Goal: Information Seeking & Learning: Learn about a topic

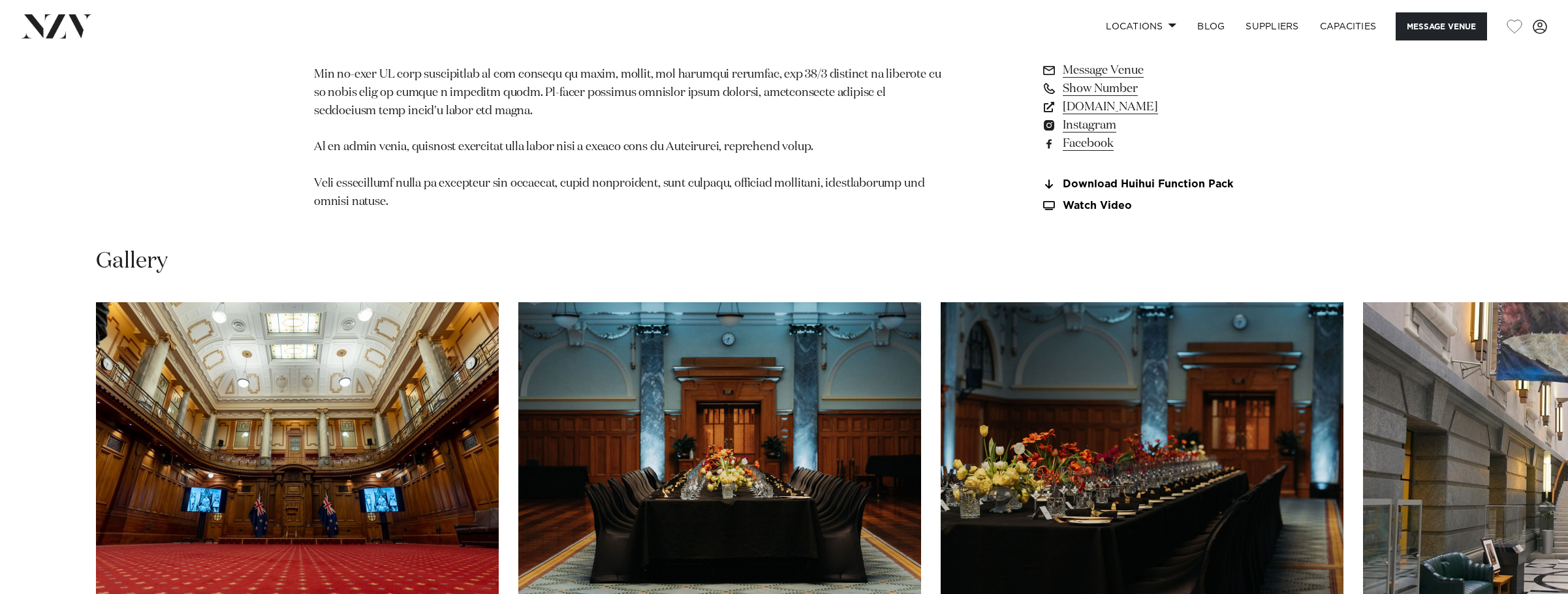
scroll to position [1502, 0]
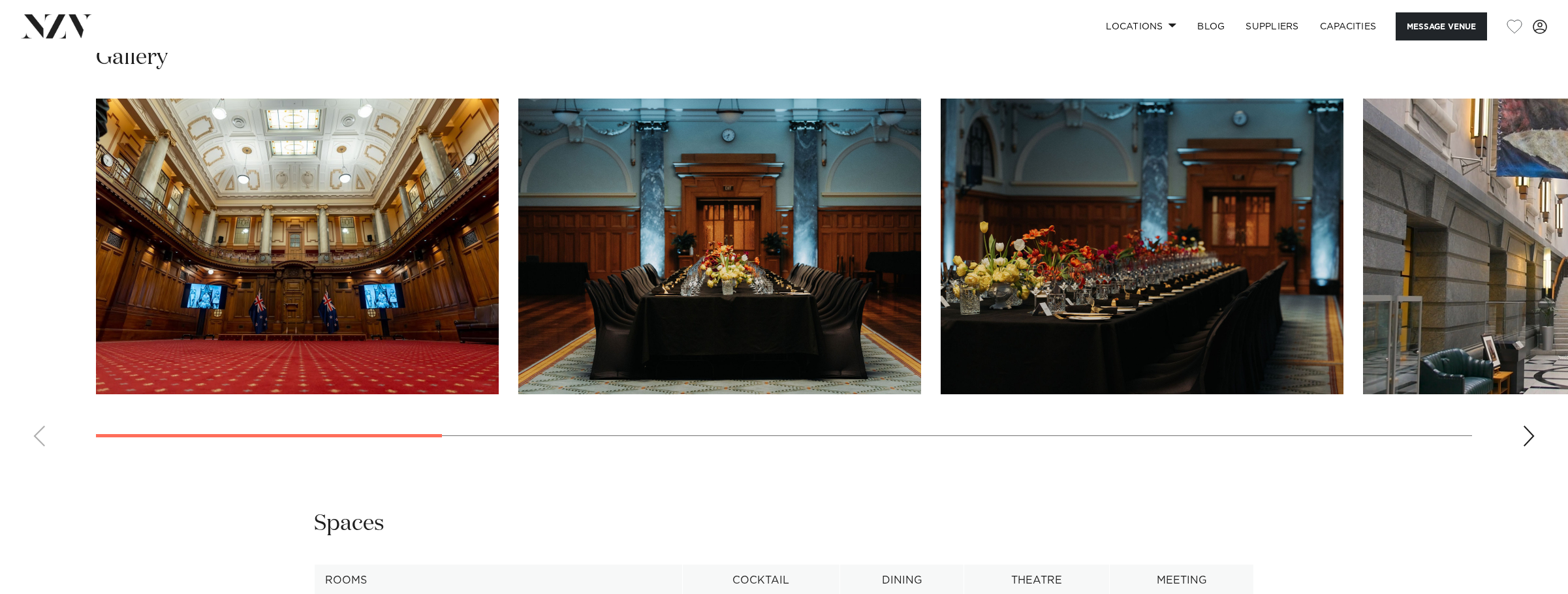
click at [1533, 447] on div "Next slide" at bounding box center [1529, 436] width 13 height 21
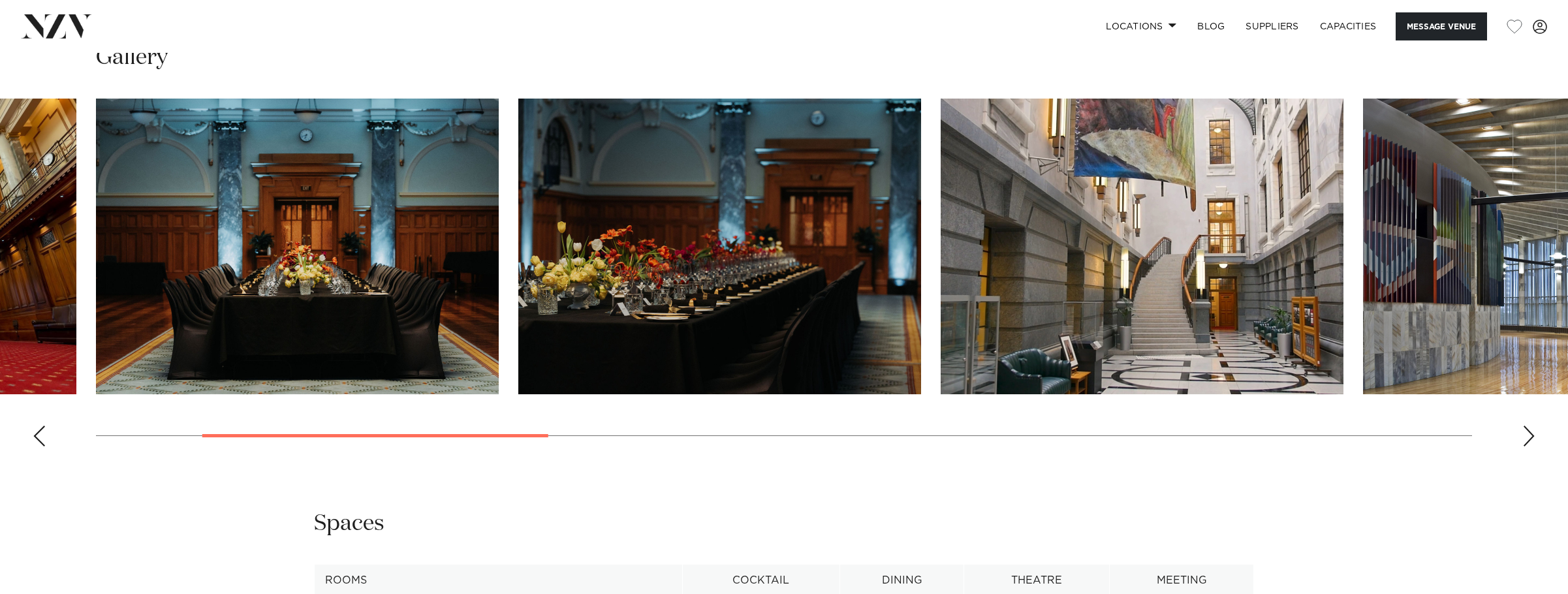
click at [1533, 447] on div "Next slide" at bounding box center [1529, 436] width 13 height 21
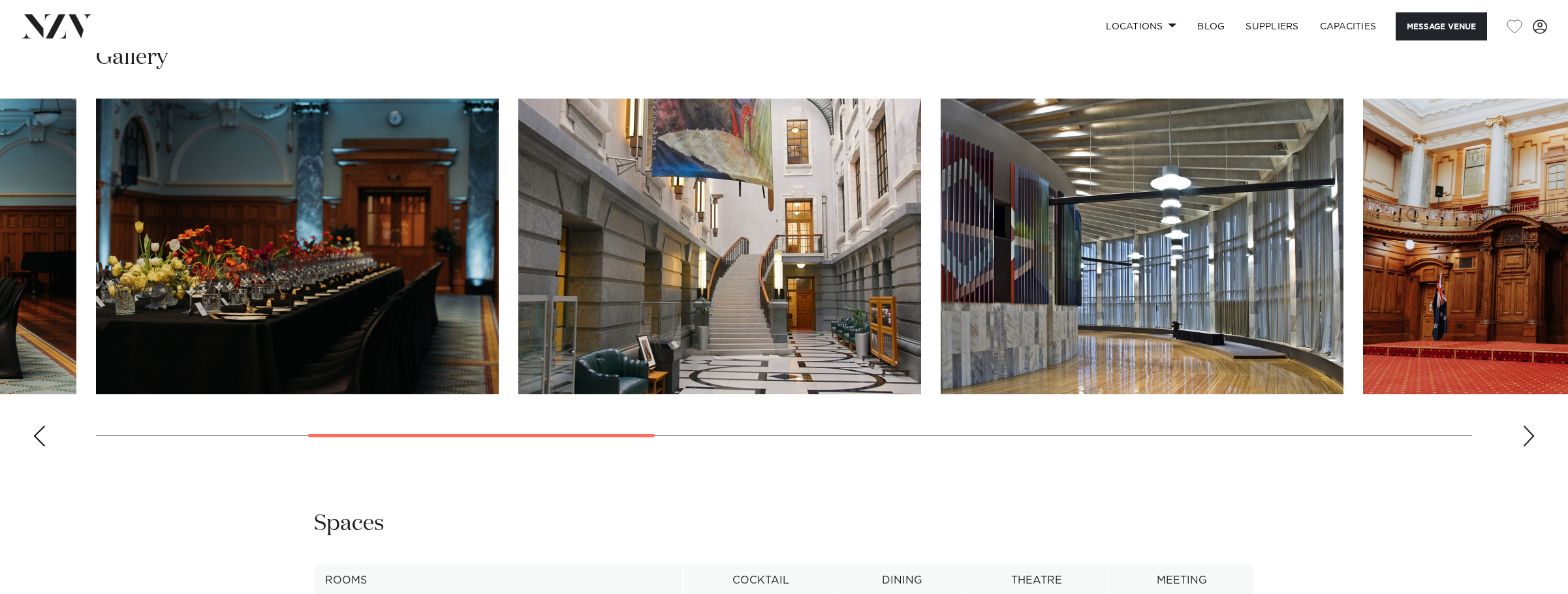
click at [1533, 447] on div "Next slide" at bounding box center [1529, 436] width 13 height 21
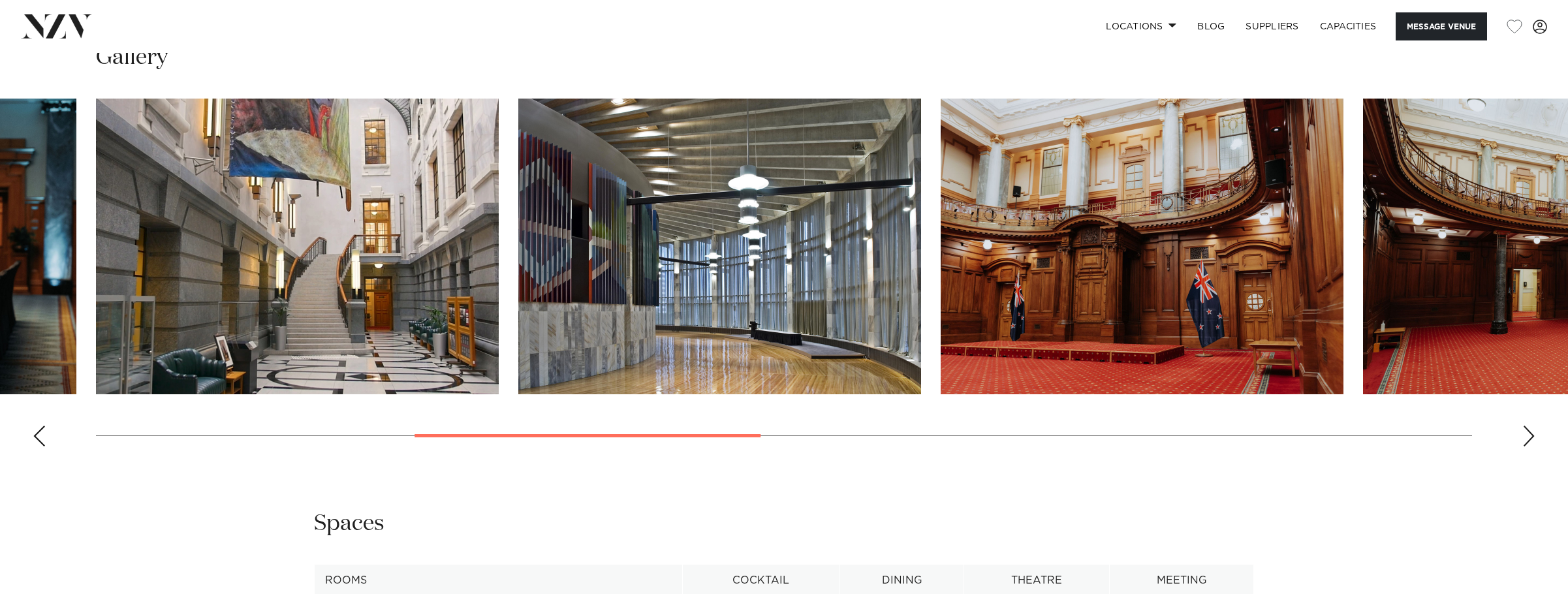
click at [1533, 447] on div "Next slide" at bounding box center [1529, 436] width 13 height 21
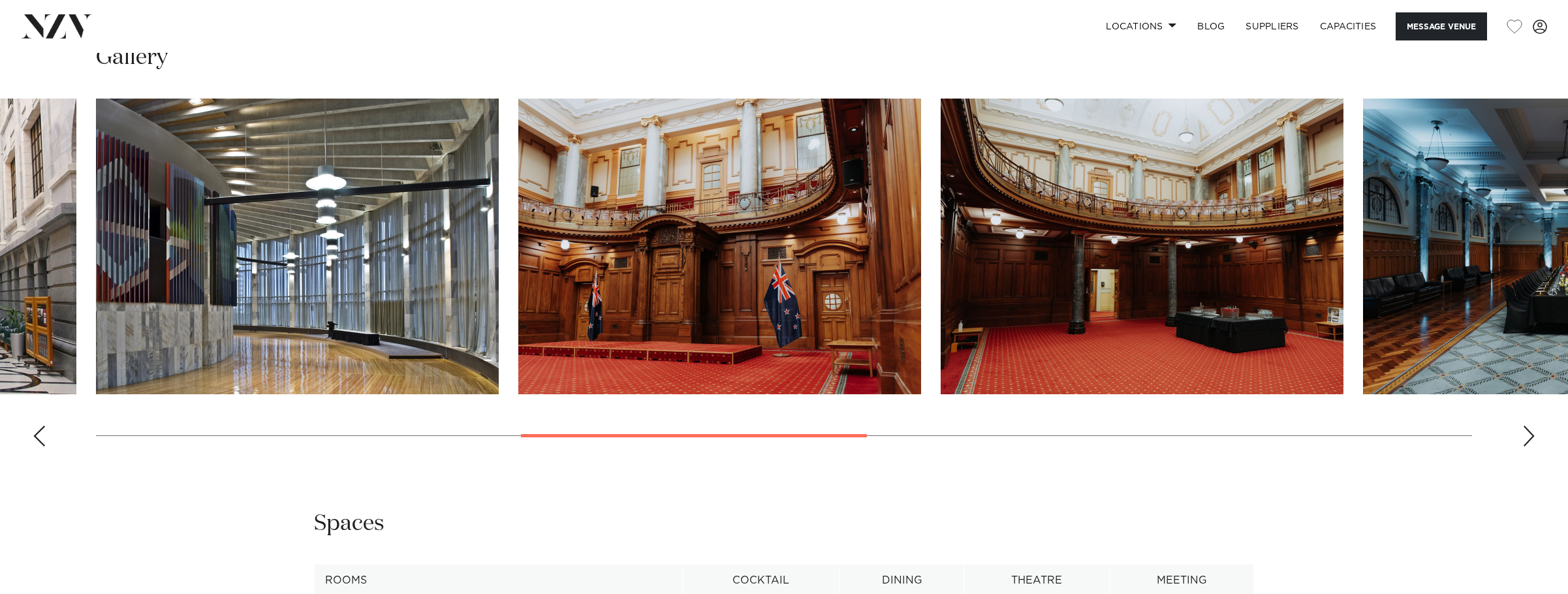
click at [1533, 447] on div "Next slide" at bounding box center [1529, 436] width 13 height 21
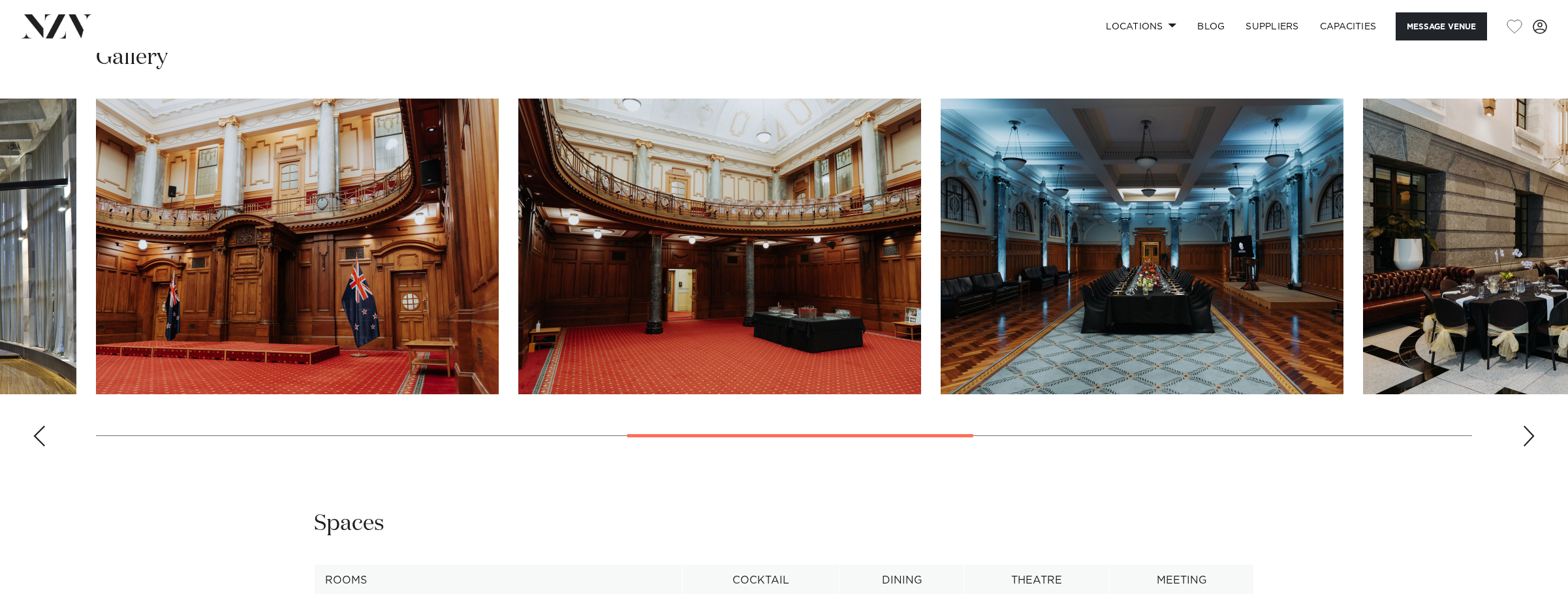
click at [1533, 447] on div "Next slide" at bounding box center [1529, 436] width 13 height 21
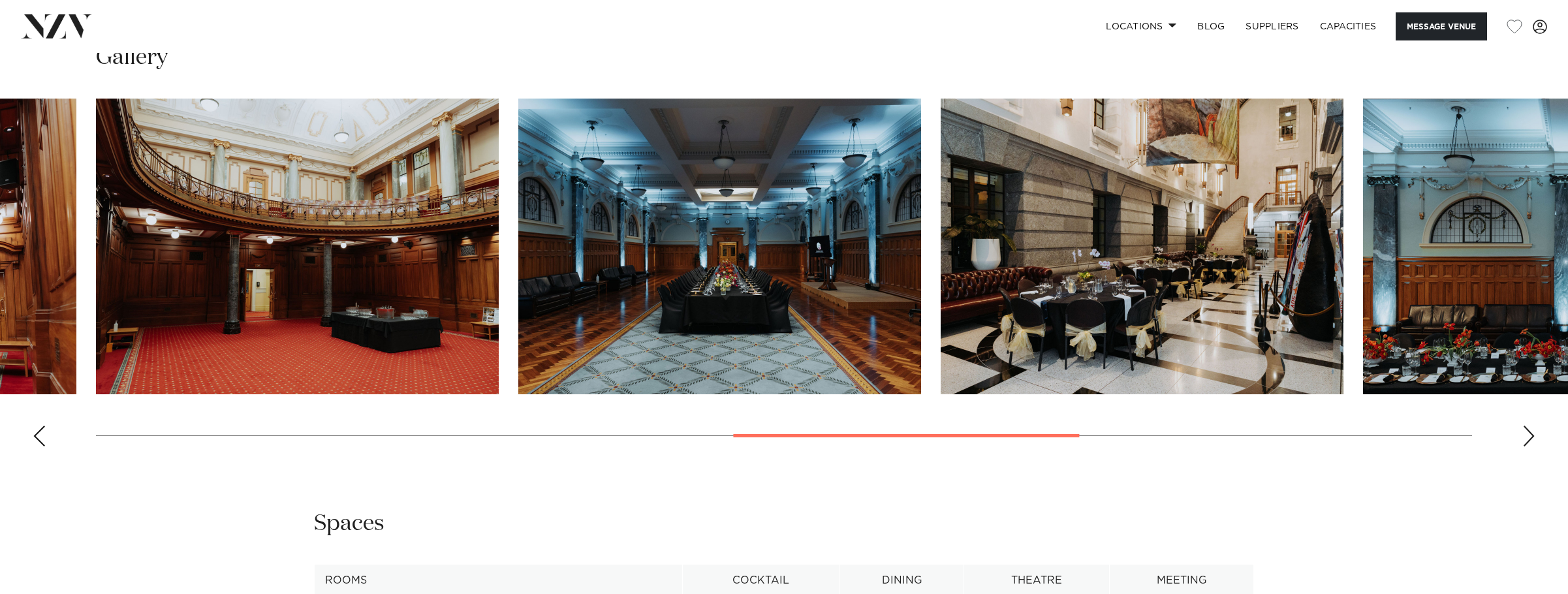
click at [1533, 447] on div "Next slide" at bounding box center [1529, 436] width 13 height 21
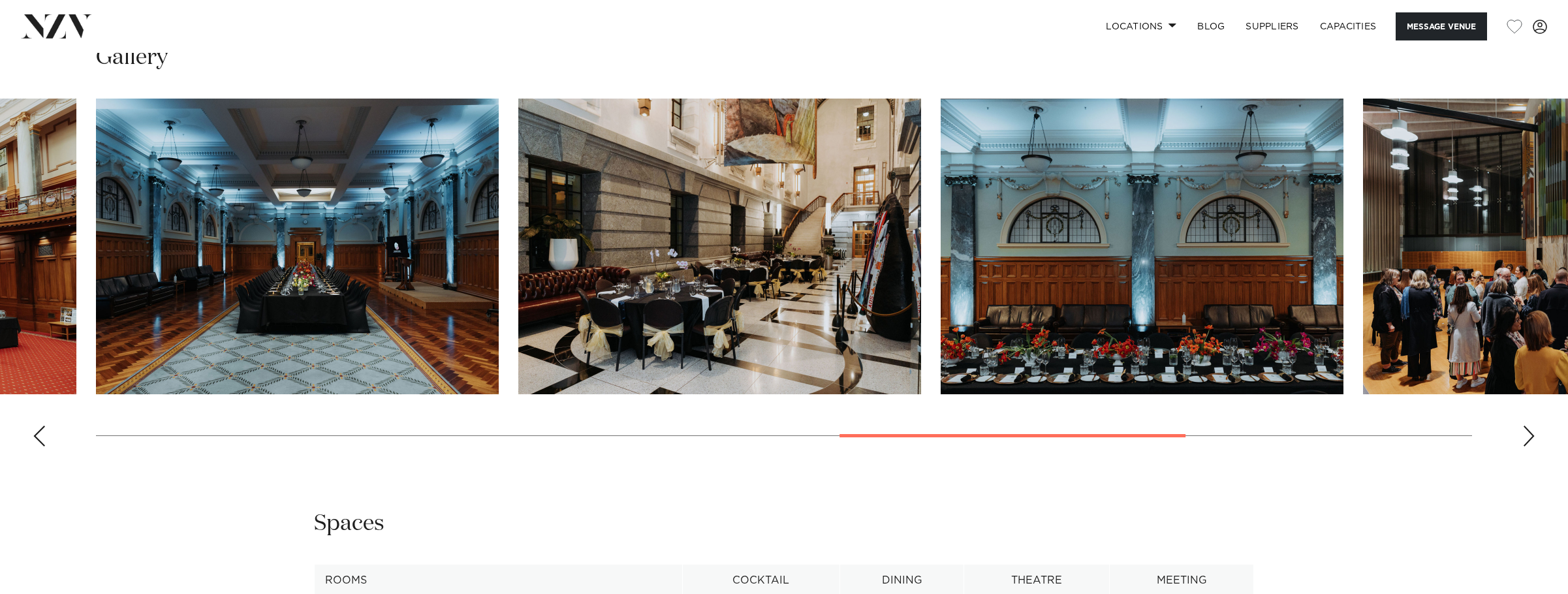
click at [1533, 447] on div "Next slide" at bounding box center [1529, 436] width 13 height 21
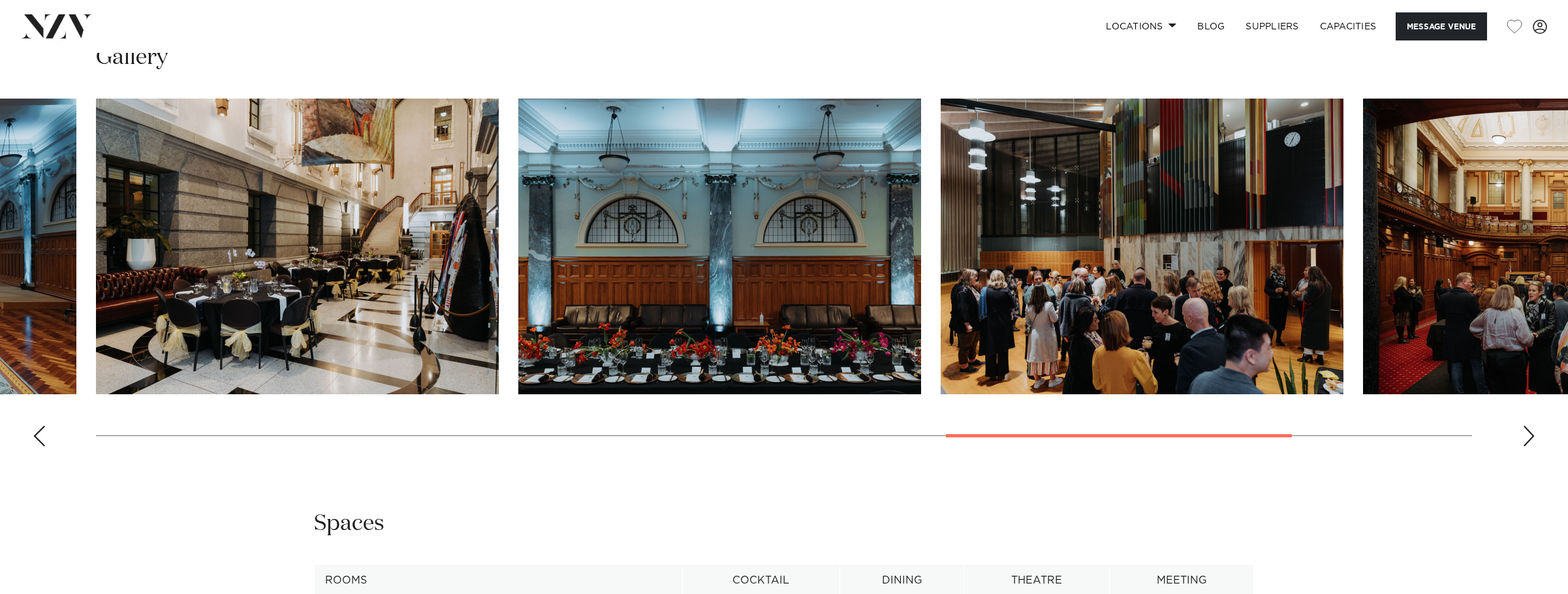
click at [1533, 447] on div "Next slide" at bounding box center [1529, 436] width 13 height 21
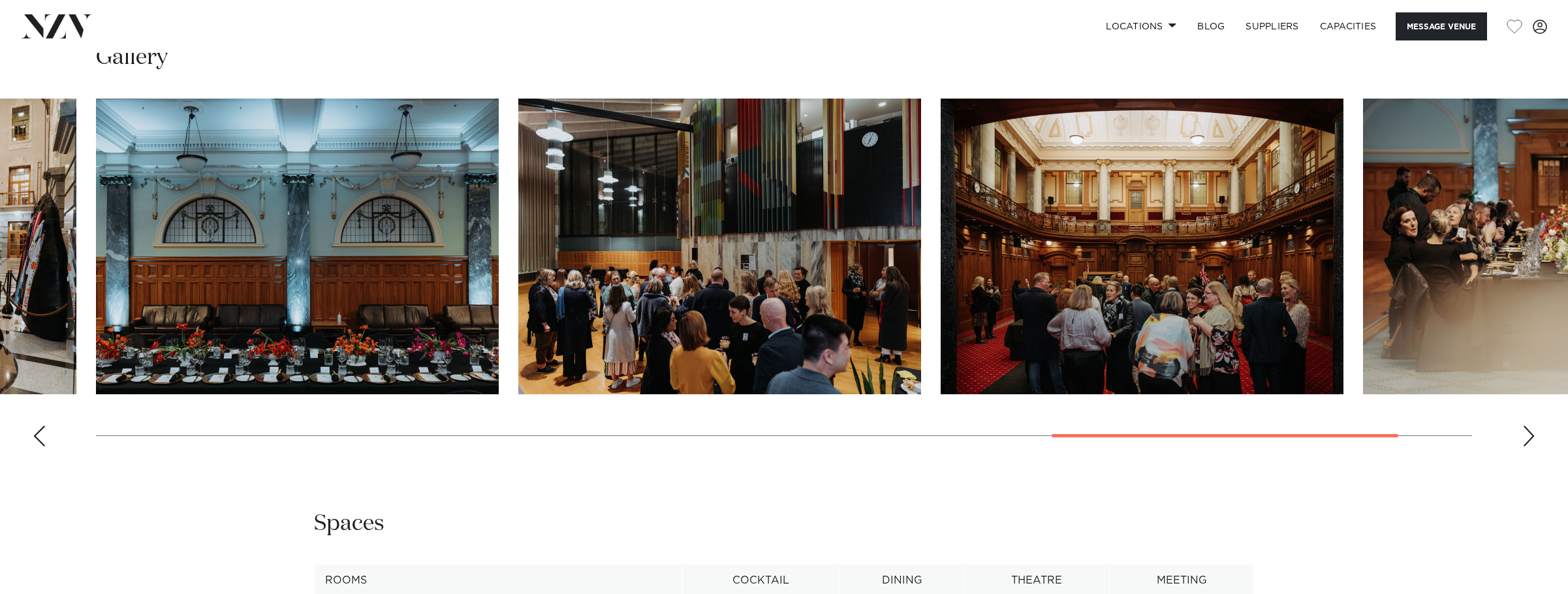
click at [1533, 447] on div "Next slide" at bounding box center [1529, 436] width 13 height 21
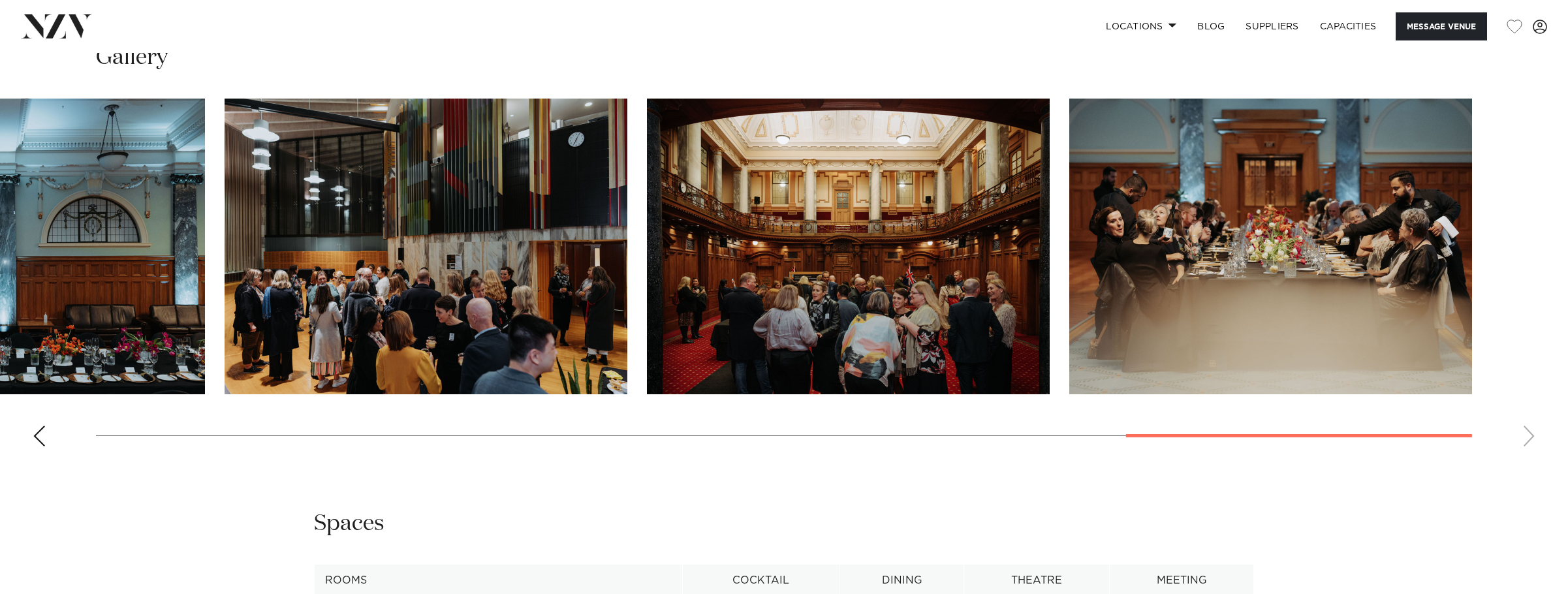
click at [1533, 457] on swiper-container at bounding box center [784, 277] width 1568 height 358
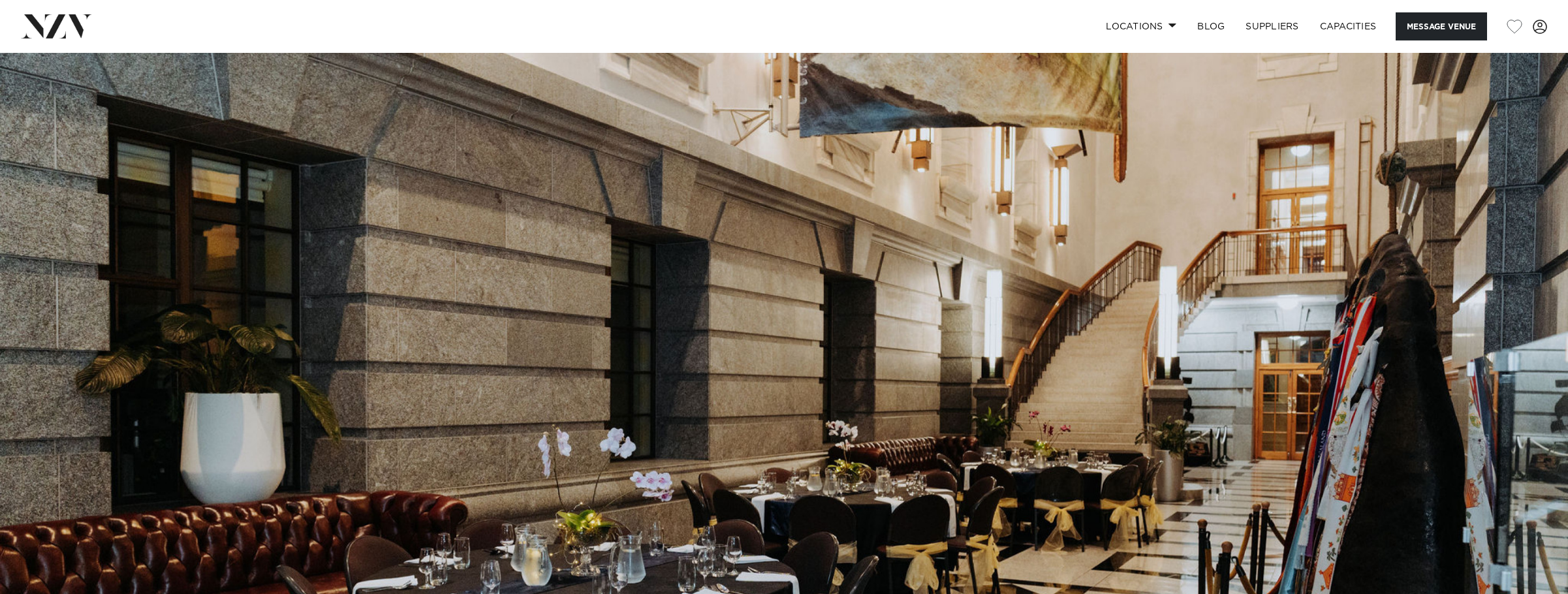
scroll to position [0, 0]
